Goal: Navigation & Orientation: Find specific page/section

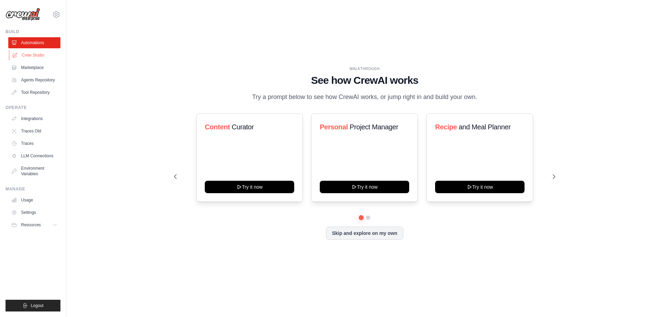
click at [36, 59] on link "Crew Studio" at bounding box center [35, 55] width 52 height 11
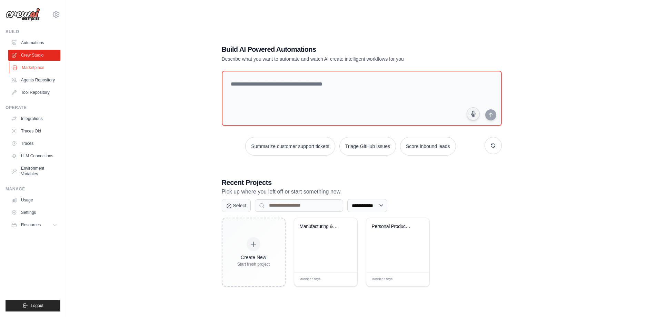
click at [31, 67] on link "Marketplace" at bounding box center [35, 67] width 52 height 11
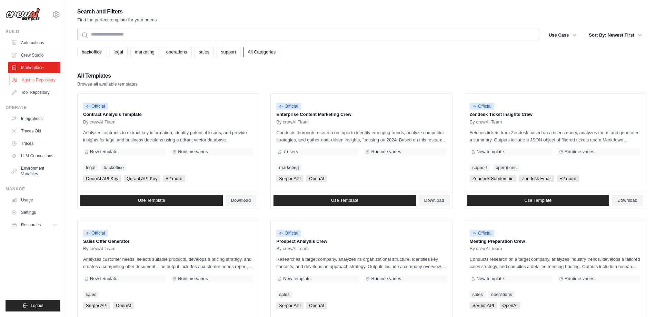
click at [47, 81] on link "Agents Repository" at bounding box center [35, 80] width 52 height 11
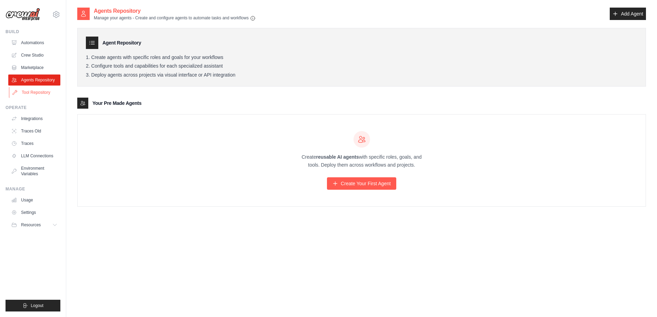
click at [47, 87] on link "Tool Repository" at bounding box center [35, 92] width 52 height 11
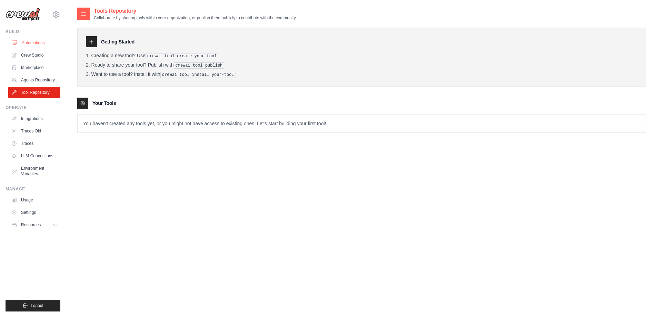
click at [33, 45] on link "Automations" at bounding box center [35, 42] width 52 height 11
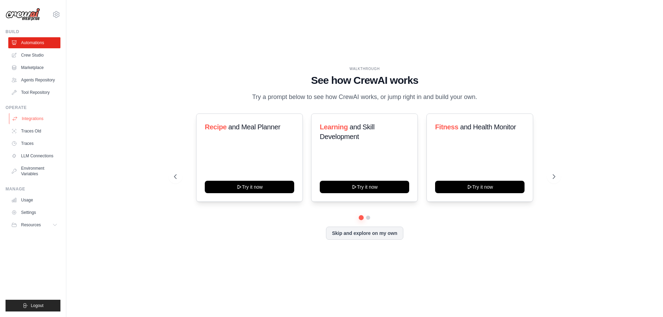
click at [36, 122] on link "Integrations" at bounding box center [35, 118] width 52 height 11
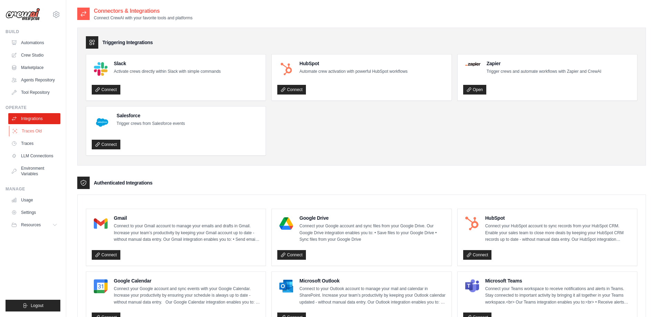
click at [35, 132] on link "Traces Old" at bounding box center [35, 131] width 52 height 11
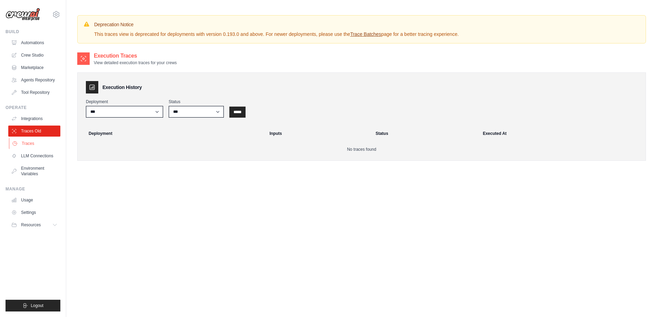
click at [36, 147] on link "Traces" at bounding box center [35, 143] width 52 height 11
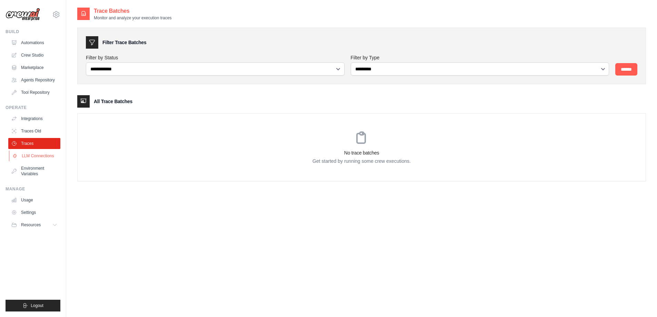
click at [36, 153] on link "LLM Connections" at bounding box center [35, 155] width 52 height 11
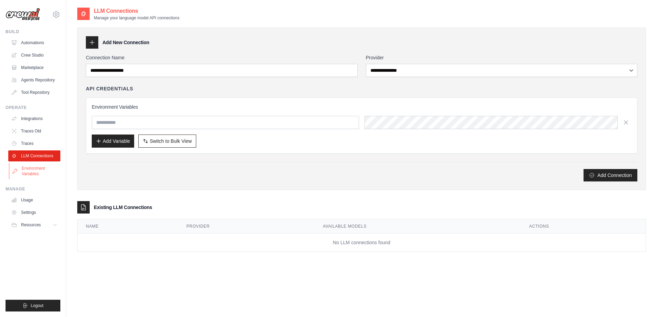
click at [38, 168] on link "Environment Variables" at bounding box center [35, 171] width 52 height 17
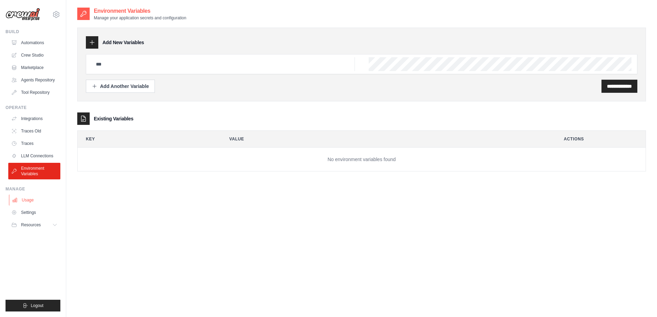
click at [28, 201] on link "Usage" at bounding box center [35, 200] width 52 height 11
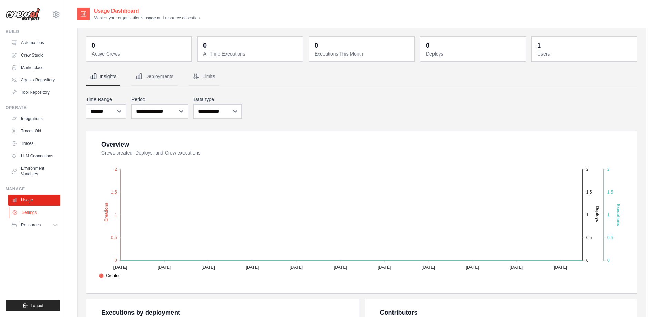
click at [29, 210] on link "Settings" at bounding box center [35, 212] width 52 height 11
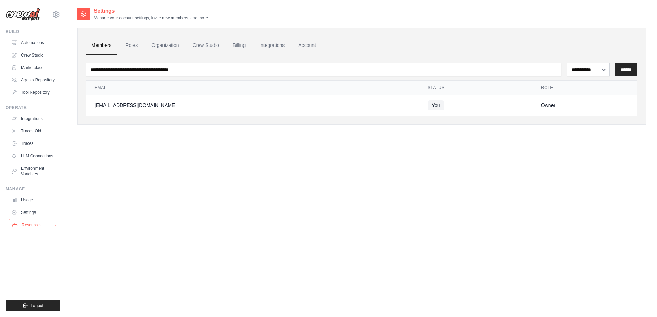
click at [39, 225] on span "Resources" at bounding box center [32, 225] width 20 height 6
click at [33, 45] on link "Automations" at bounding box center [35, 42] width 52 height 11
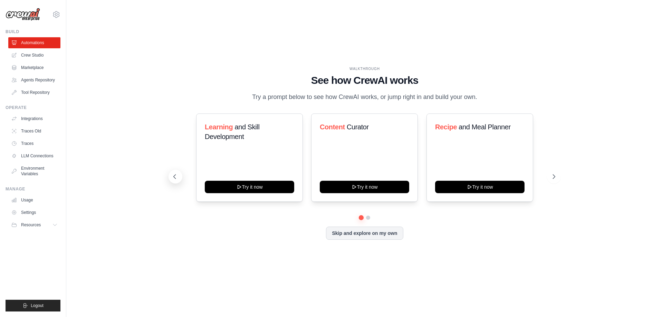
click at [180, 183] on button at bounding box center [175, 177] width 14 height 14
click at [180, 182] on button at bounding box center [175, 177] width 14 height 14
click at [25, 64] on link "Marketplace" at bounding box center [35, 67] width 52 height 11
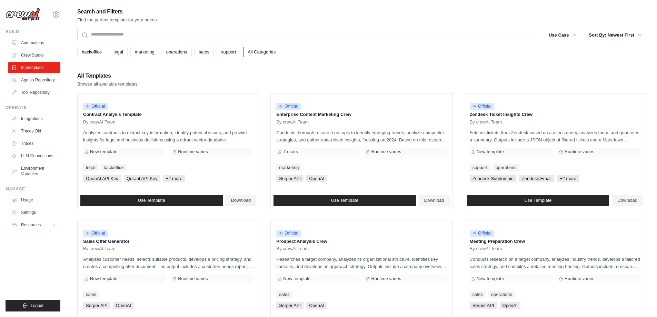
click at [28, 53] on link "Crew Studio" at bounding box center [34, 55] width 52 height 11
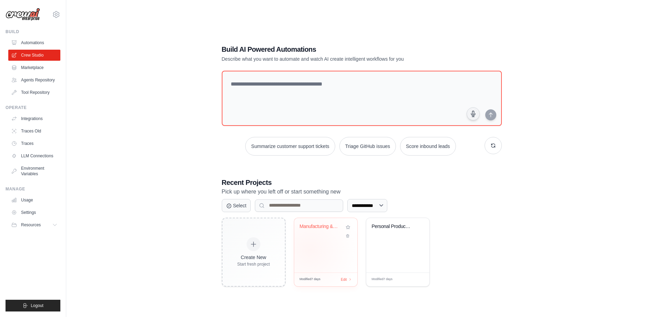
click at [322, 251] on div "Manufacturing & Automotive News Bot" at bounding box center [325, 245] width 63 height 55
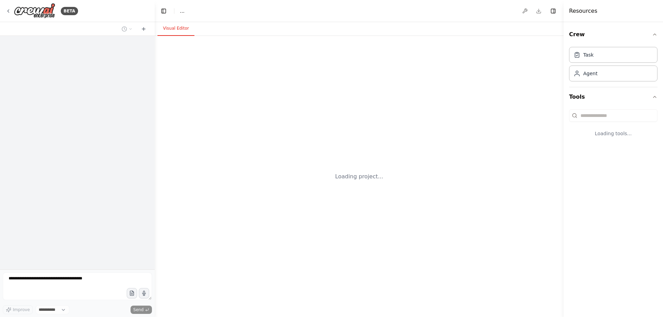
select select "****"
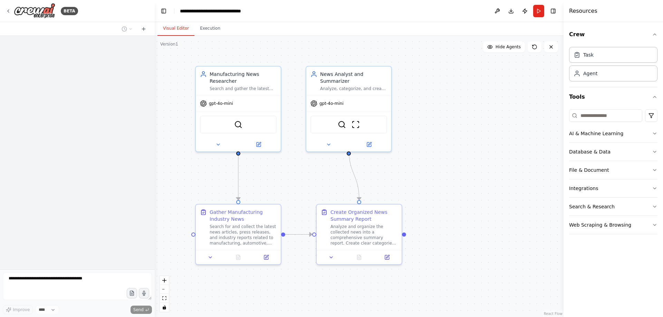
scroll to position [243, 0]
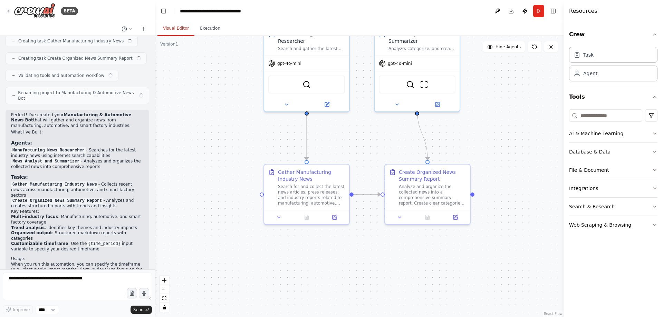
drag, startPoint x: 421, startPoint y: 174, endPoint x: 496, endPoint y: 129, distance: 87.0
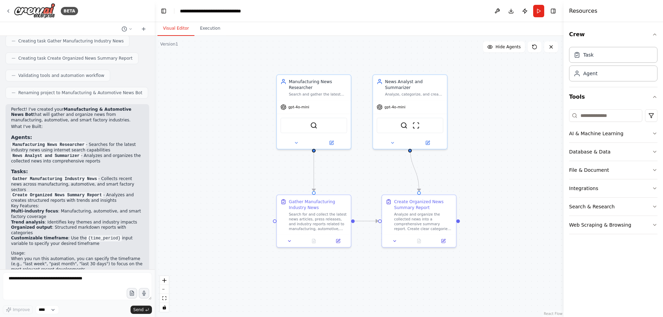
drag, startPoint x: 504, startPoint y: 125, endPoint x: 487, endPoint y: 159, distance: 38.1
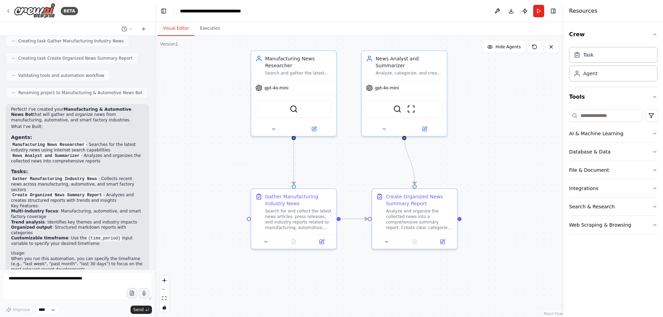
drag, startPoint x: 478, startPoint y: 169, endPoint x: 487, endPoint y: 153, distance: 17.9
